Goal: Task Accomplishment & Management: Manage account settings

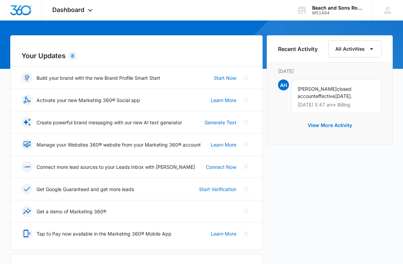
scroll to position [55, 0]
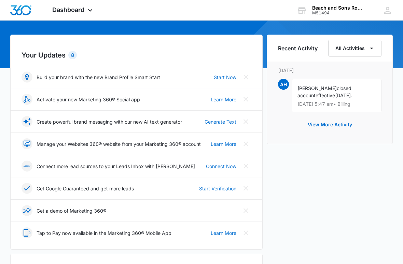
click at [59, 141] on p "Manage your Websites 360® website from your Marketing 360® account" at bounding box center [119, 144] width 164 height 7
click at [53, 144] on p "Manage your Websites 360® website from your Marketing 360® account" at bounding box center [119, 144] width 164 height 7
click at [179, 144] on p "Manage your Websites 360® website from your Marketing 360® account" at bounding box center [119, 144] width 164 height 7
click at [225, 146] on link "Learn More" at bounding box center [224, 144] width 26 height 7
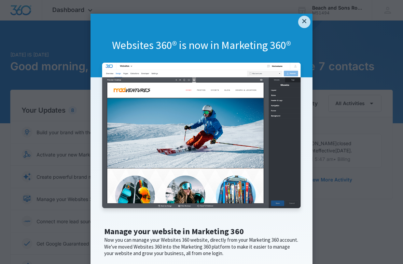
click at [306, 22] on link "×" at bounding box center [304, 22] width 12 height 12
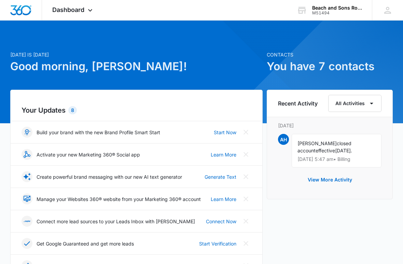
click at [71, 12] on span "Dashboard" at bounding box center [68, 9] width 32 height 7
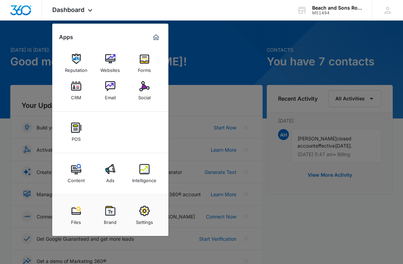
scroll to position [5, 0]
click at [146, 212] on img at bounding box center [144, 210] width 10 height 10
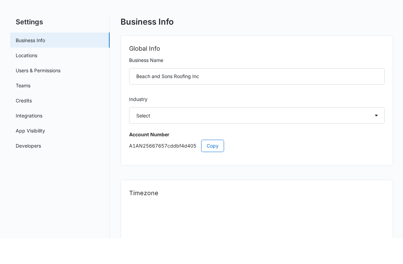
select select "6"
select select "US"
select select "America/[GEOGRAPHIC_DATA]"
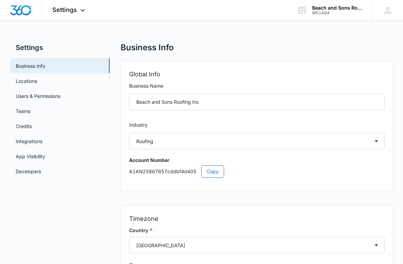
click at [27, 80] on link "Locations" at bounding box center [27, 80] width 22 height 7
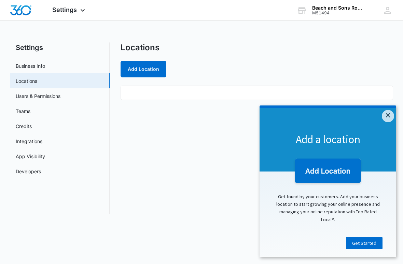
click at [32, 94] on link "Users & Permissions" at bounding box center [38, 95] width 45 height 7
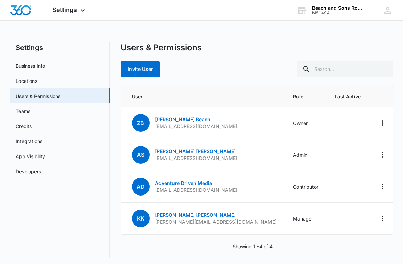
click at [25, 112] on link "Teams" at bounding box center [23, 110] width 15 height 7
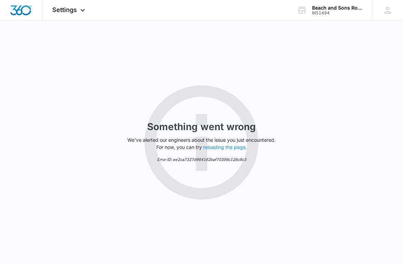
click at [230, 150] on button "reloading the page." at bounding box center [225, 146] width 44 height 5
click at [60, 10] on span "Settings" at bounding box center [64, 9] width 25 height 7
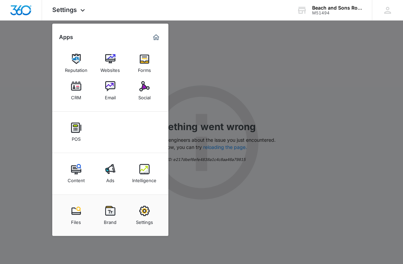
click at [141, 208] on img at bounding box center [144, 210] width 10 height 10
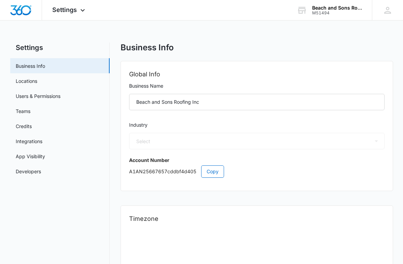
select select "6"
select select "US"
select select "America/[GEOGRAPHIC_DATA]"
click at [21, 128] on link "Credits" at bounding box center [24, 125] width 16 height 7
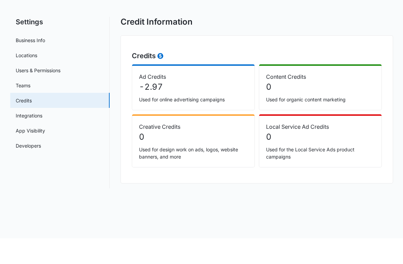
click at [27, 137] on link "Integrations" at bounding box center [29, 140] width 27 height 7
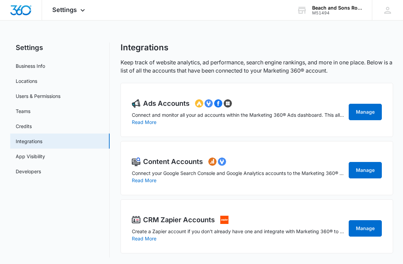
scroll to position [2, 0]
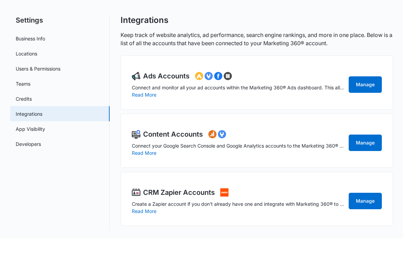
click at [26, 151] on link "App Visibility" at bounding box center [30, 154] width 29 height 7
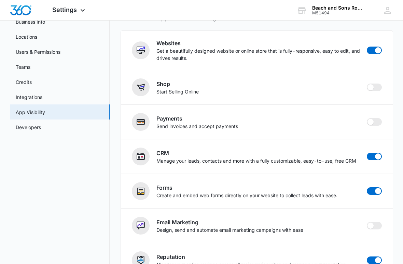
scroll to position [44, 0]
click at [30, 127] on link "Developers" at bounding box center [28, 127] width 25 height 7
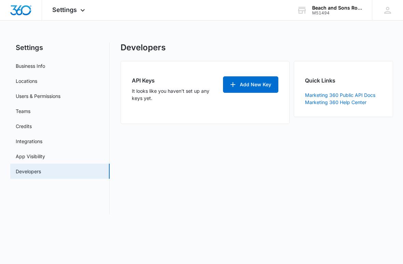
click at [63, 10] on span "Settings" at bounding box center [64, 9] width 25 height 7
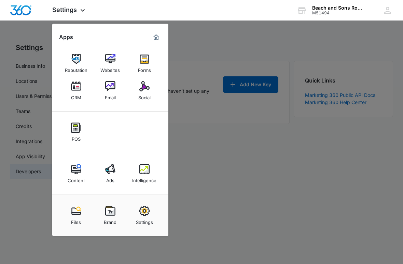
click at [110, 64] on img at bounding box center [110, 59] width 10 height 10
